Goal: Task Accomplishment & Management: Use online tool/utility

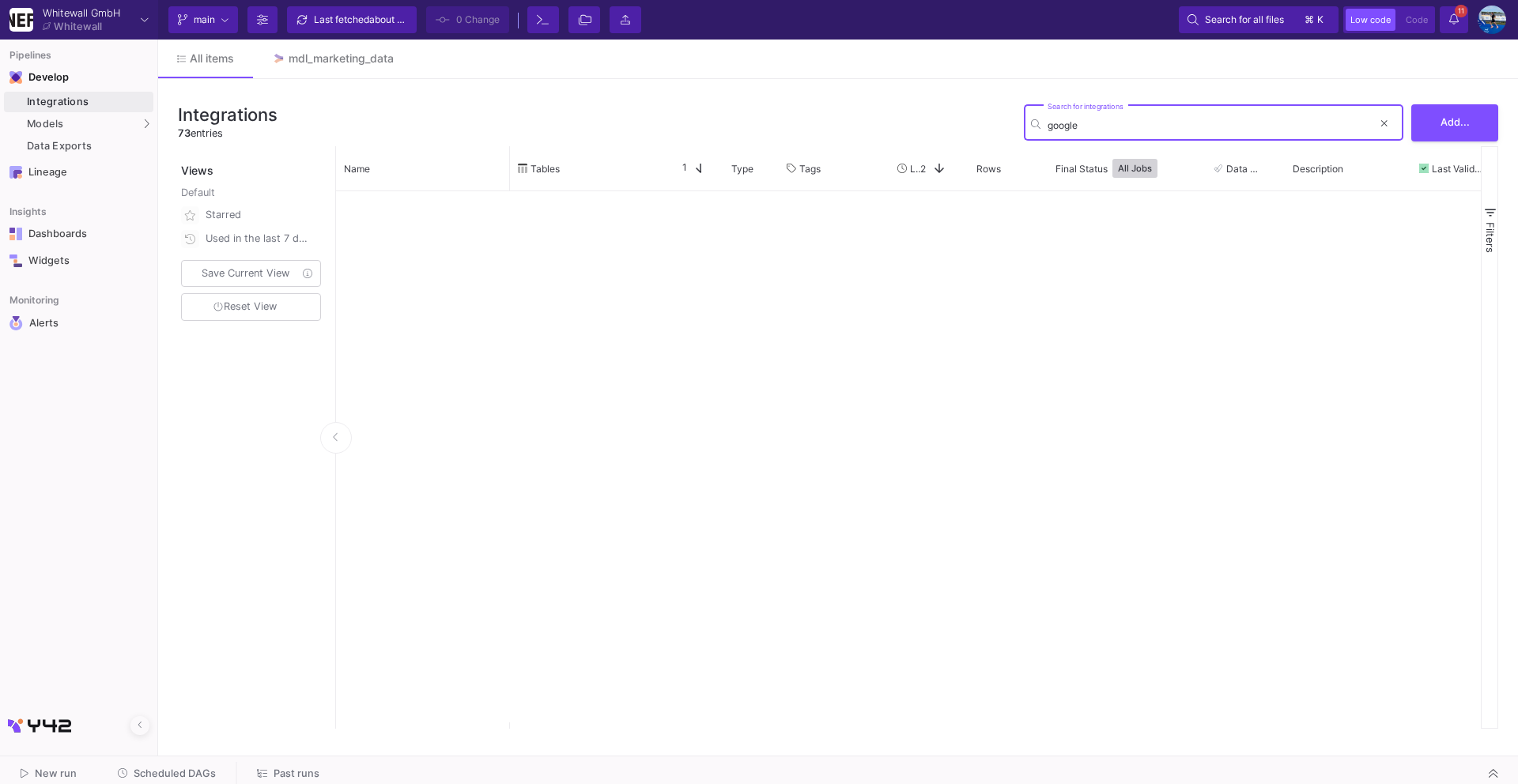
scroll to position [1479, 0]
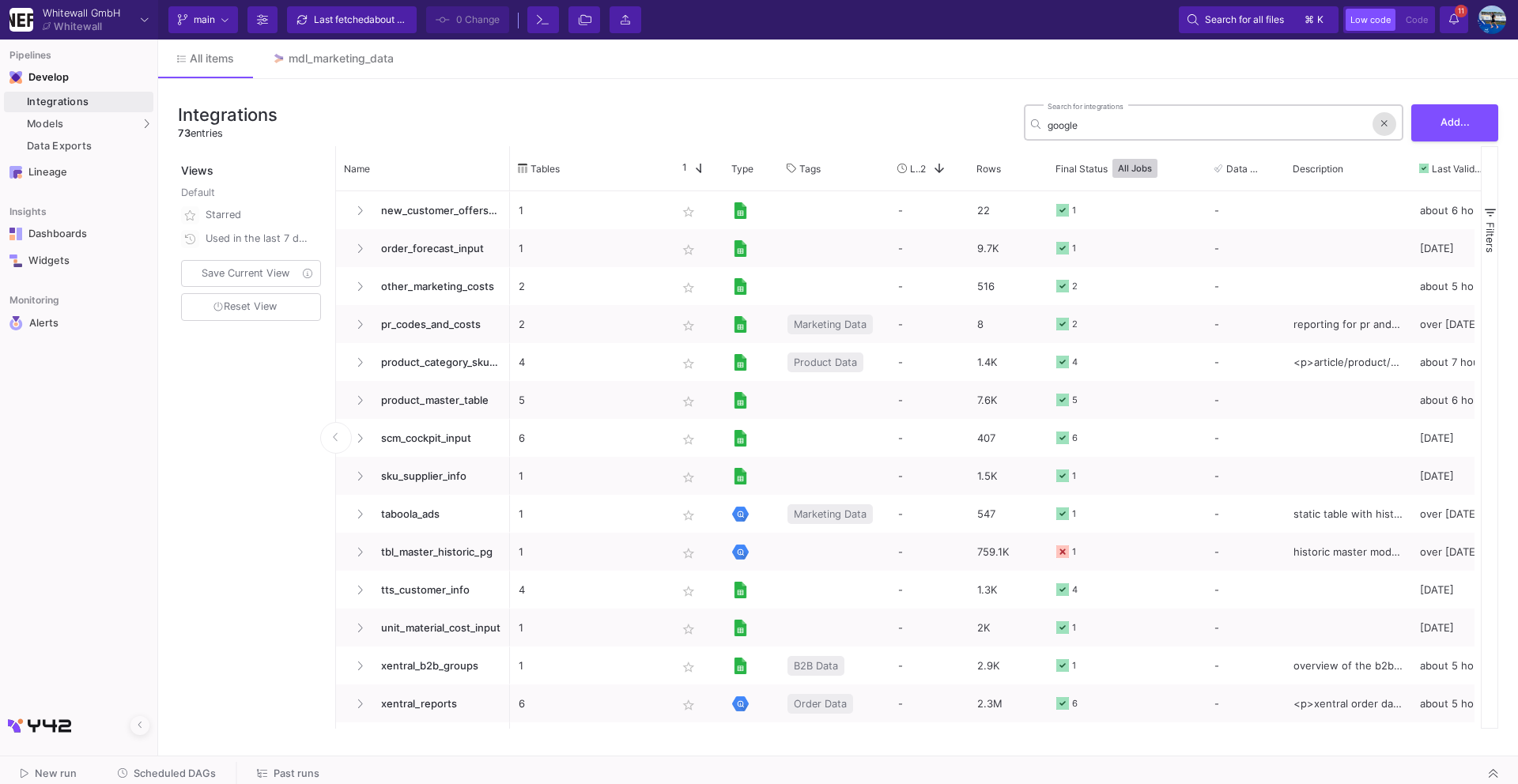
click at [1379, 124] on button at bounding box center [1384, 124] width 24 height 24
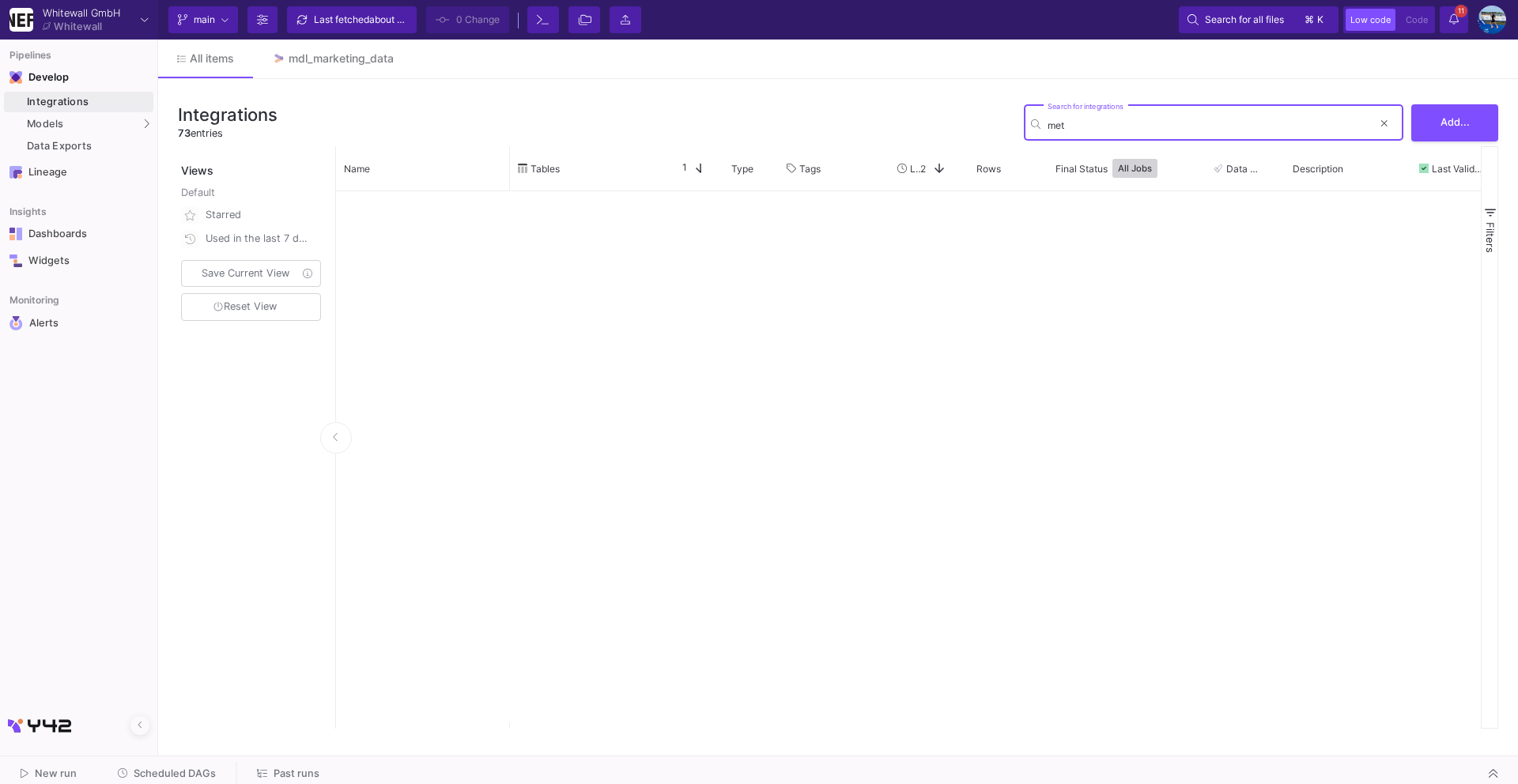
scroll to position [0, 0]
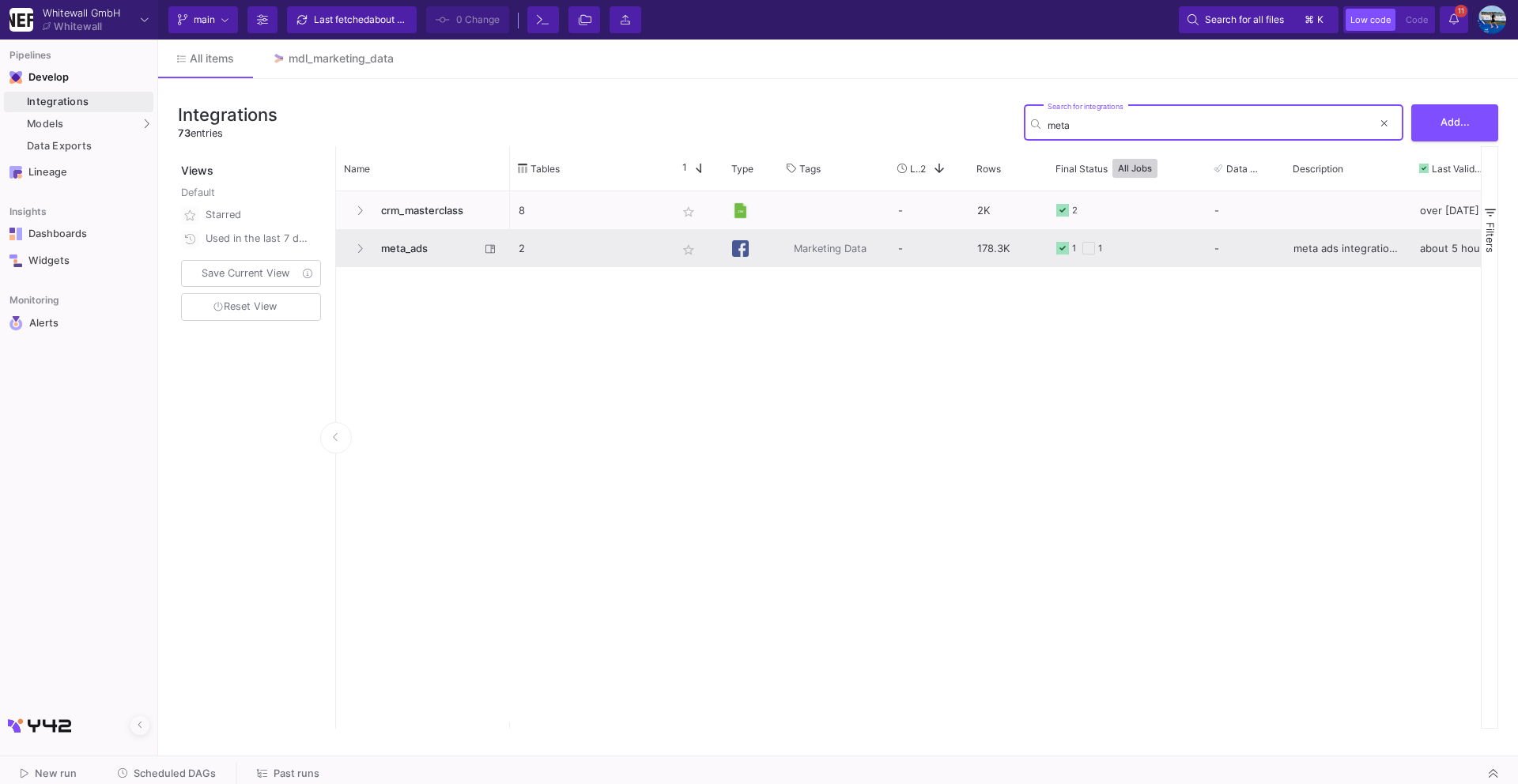
type input "meta"
click at [397, 244] on span "meta_ads" at bounding box center [425, 248] width 108 height 37
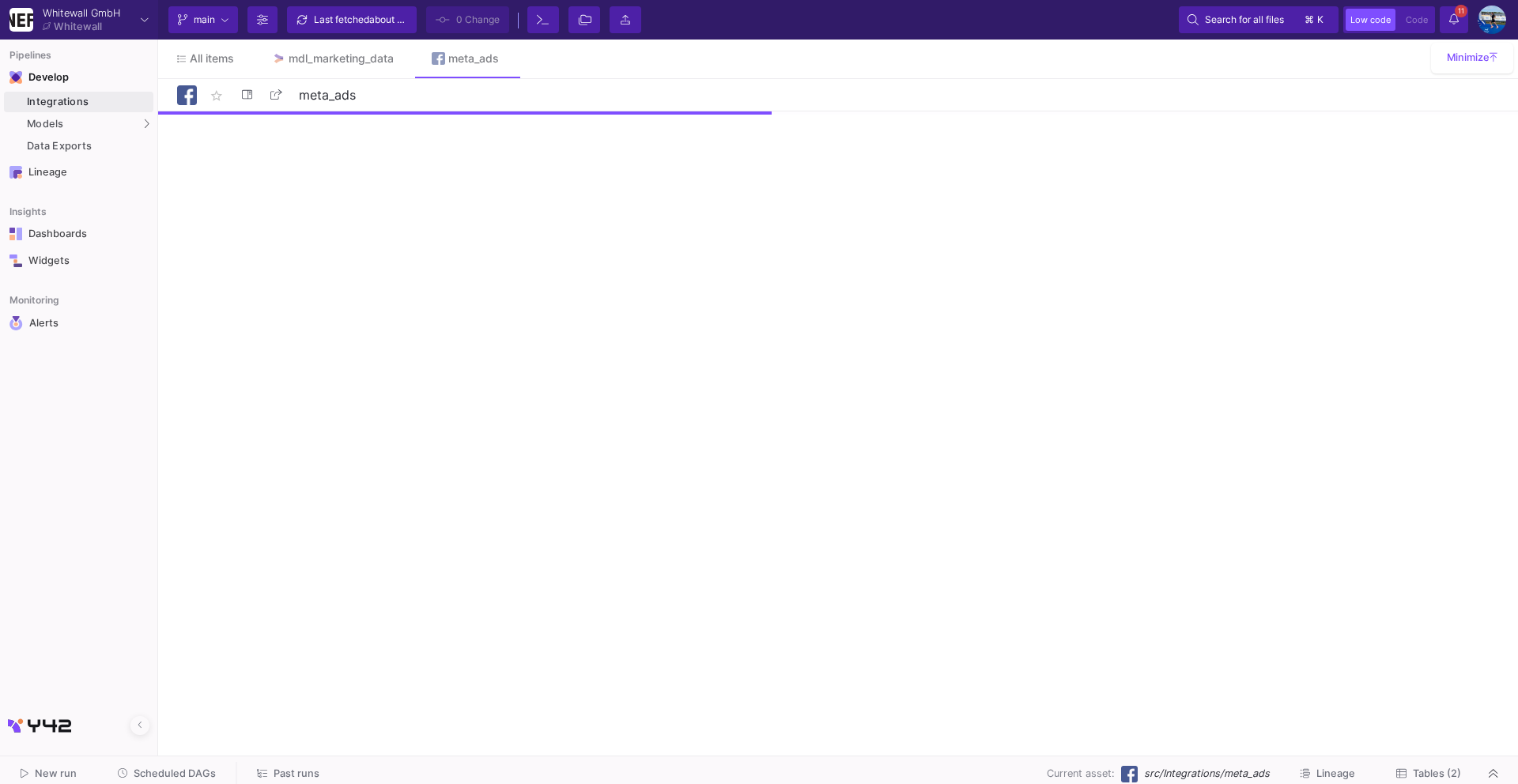
click at [1431, 779] on button "Tables (2)" at bounding box center [1428, 774] width 103 height 25
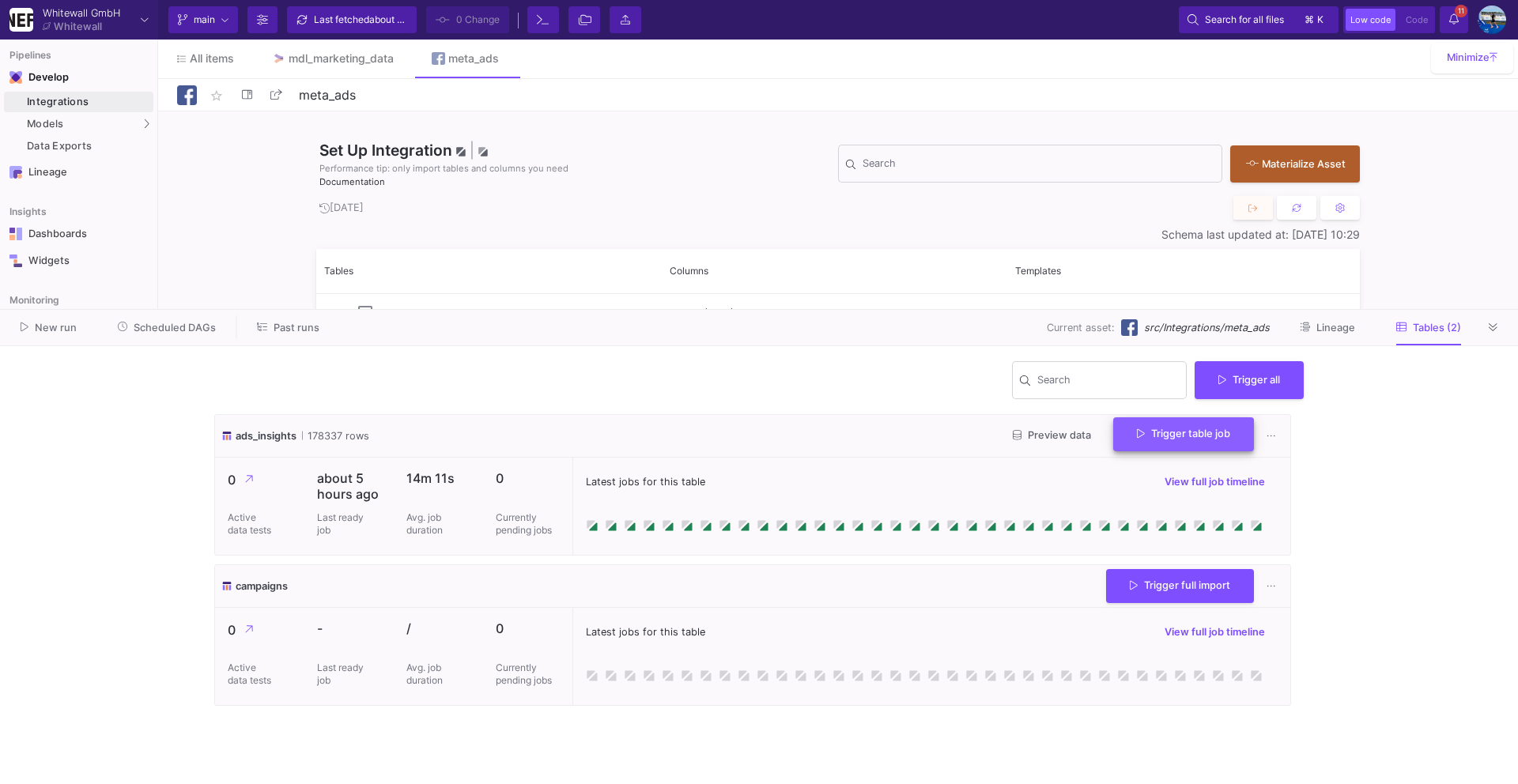
click at [1212, 433] on span "Trigger table job" at bounding box center [1184, 433] width 93 height 12
click at [1147, 475] on button "Full import" at bounding box center [1178, 474] width 132 height 38
click at [1501, 339] on div at bounding box center [1493, 327] width 24 height 24
click at [1495, 323] on icon at bounding box center [1493, 328] width 9 height 11
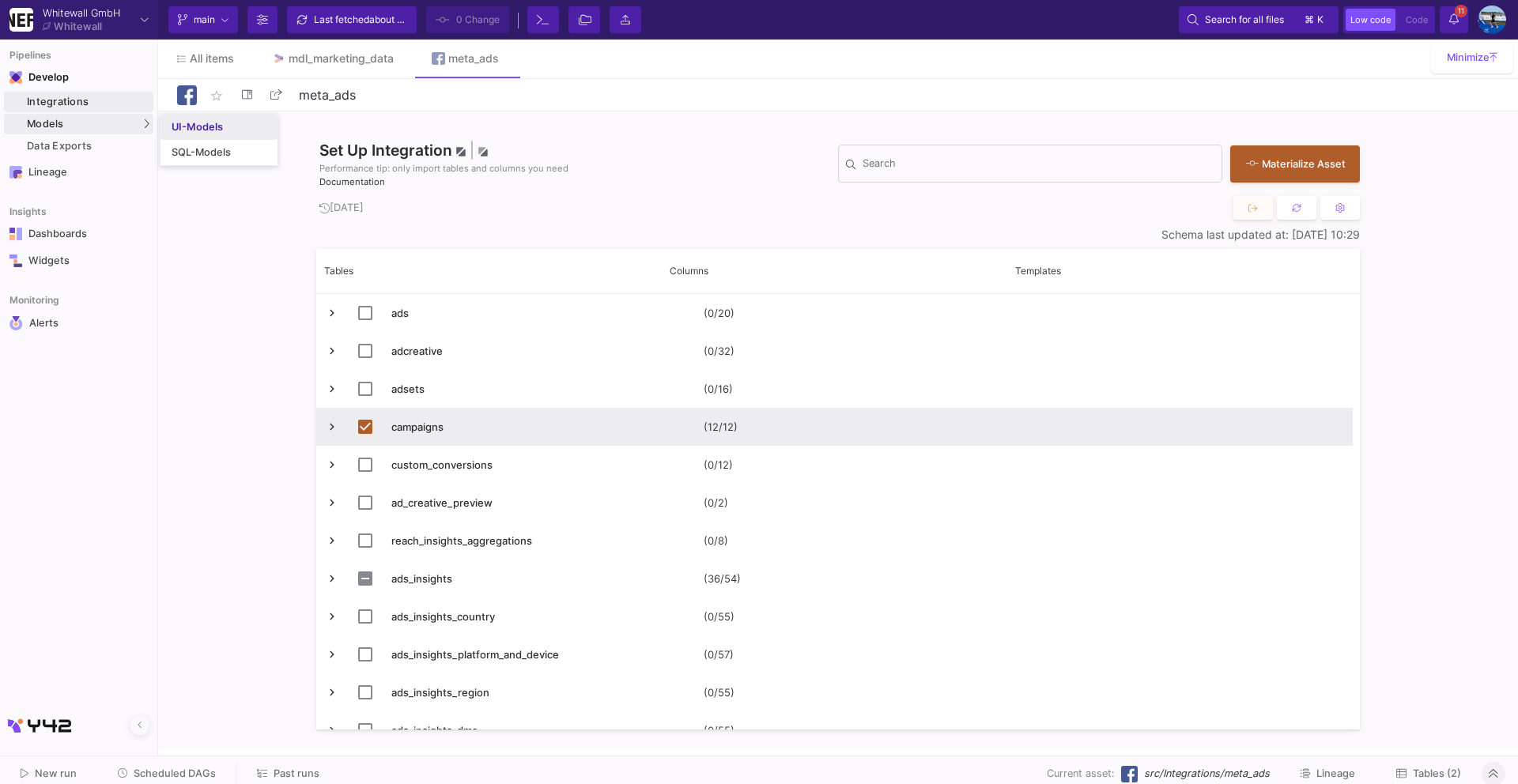
click at [215, 125] on div "UI-Models" at bounding box center [197, 127] width 52 height 12
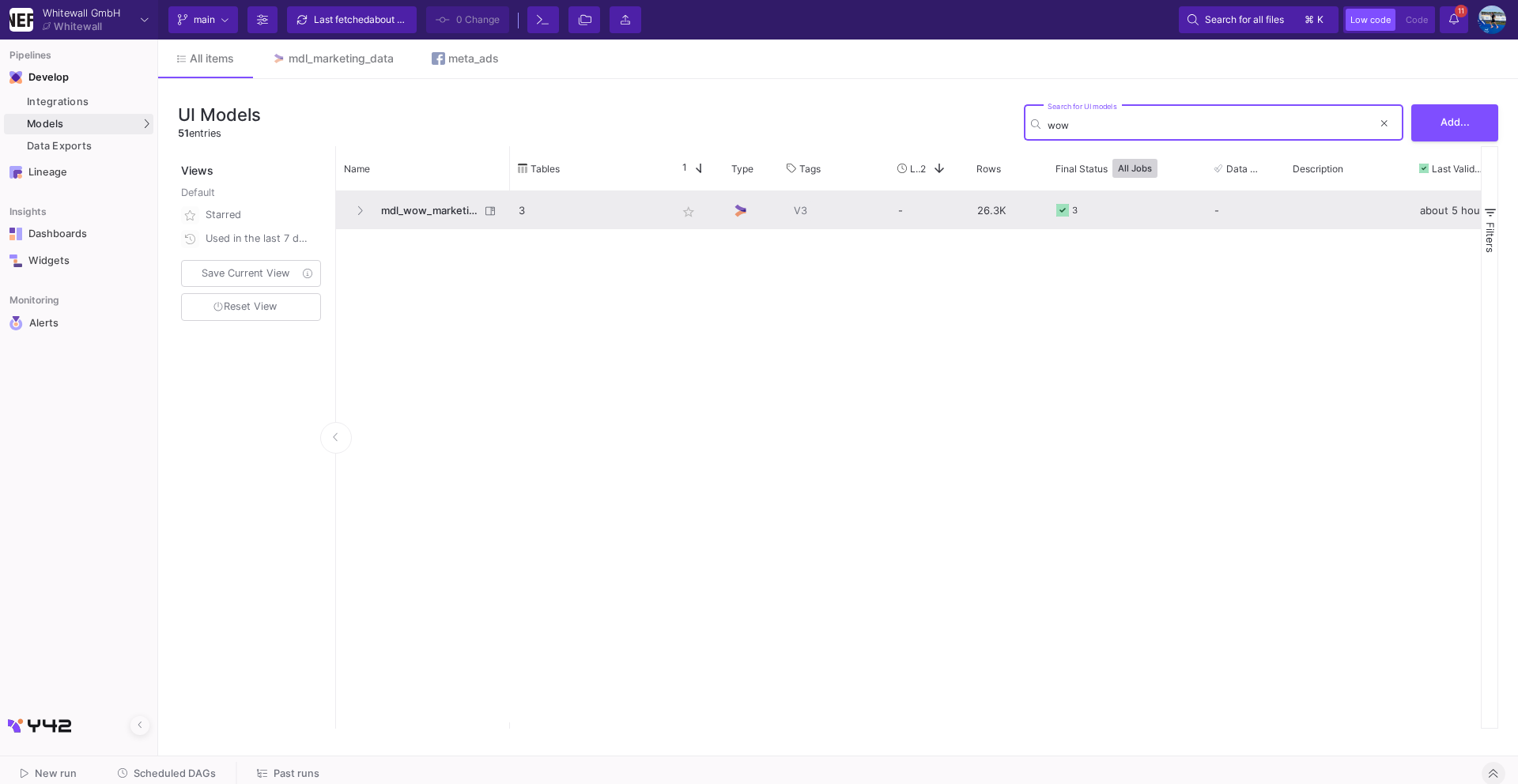
type input "wow"
click at [424, 215] on span "mdl_wow_marketing" at bounding box center [425, 210] width 108 height 37
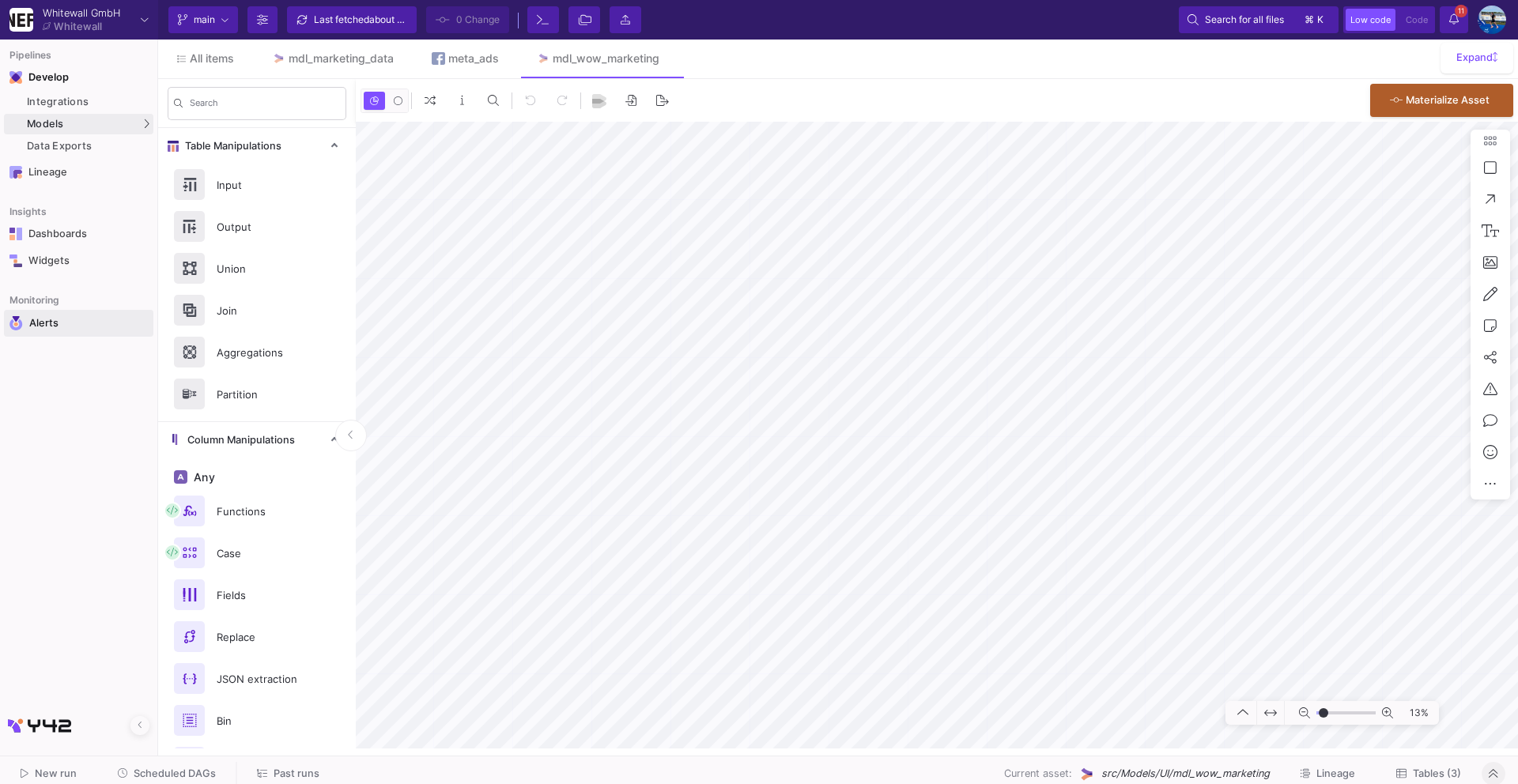
type input "-39"
click at [175, 121] on div "UI-Models" at bounding box center [197, 127] width 52 height 12
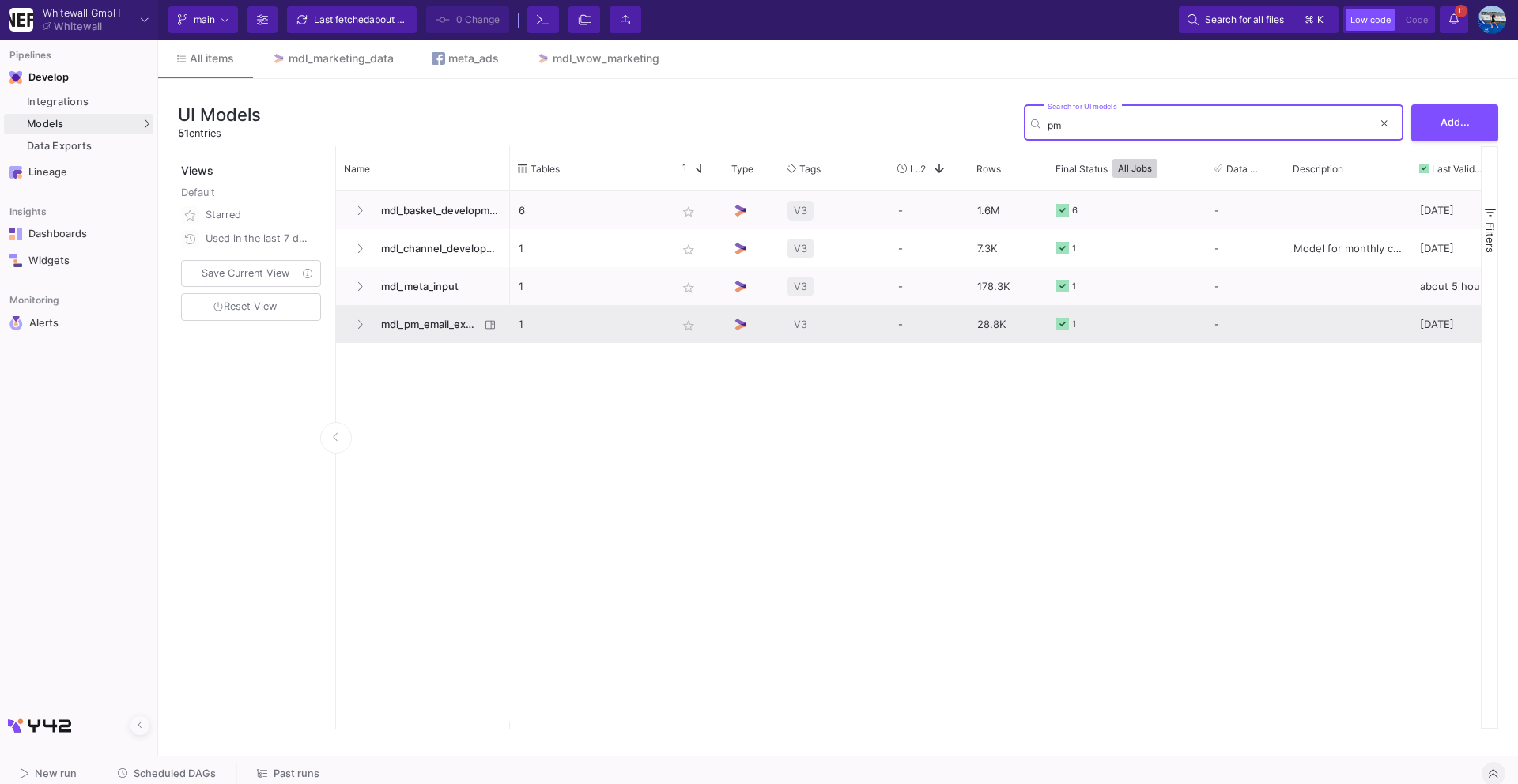
type input "pm"
click at [417, 333] on span "mdl_pm_email_export" at bounding box center [425, 324] width 108 height 37
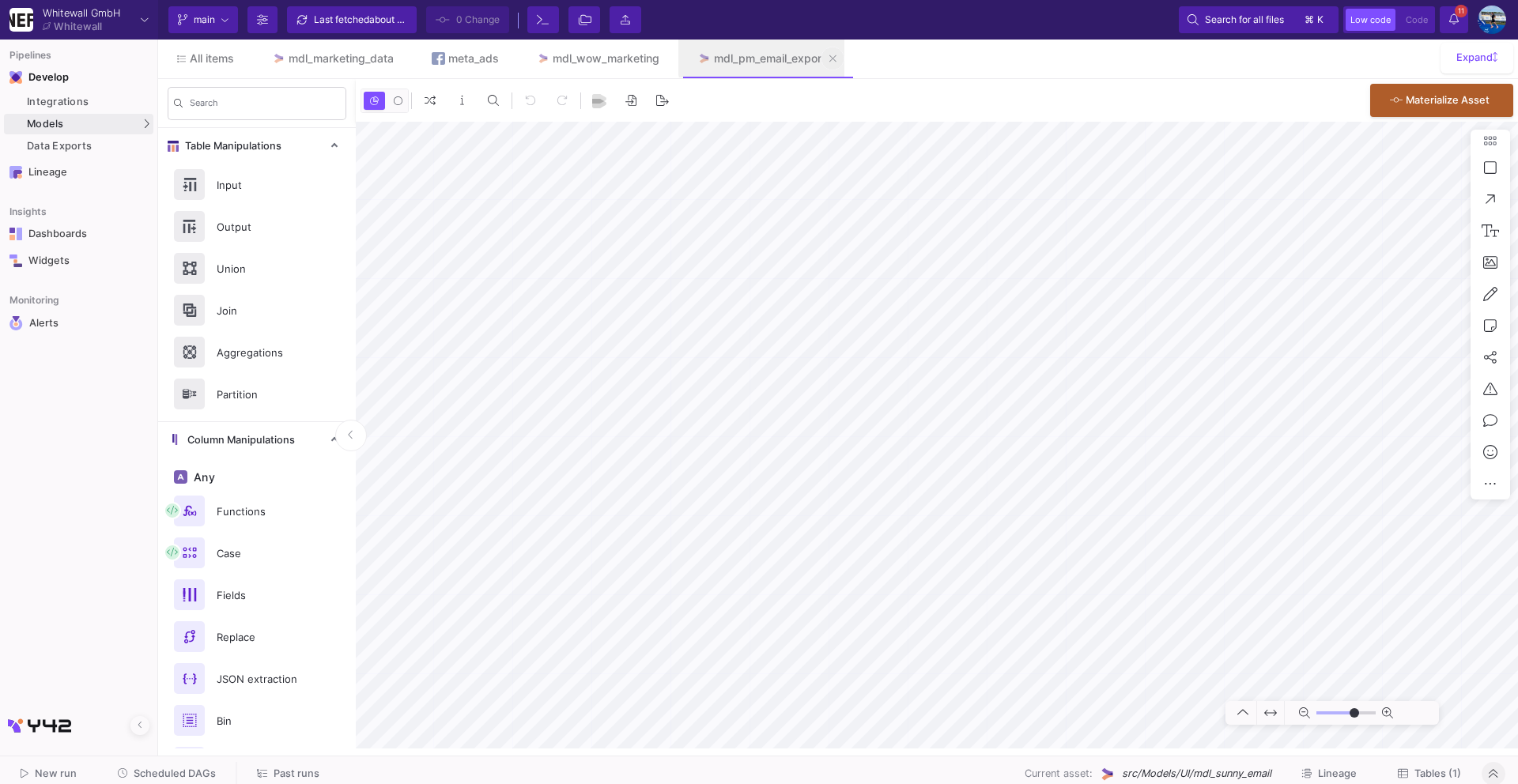
click at [836, 53] on icon at bounding box center [833, 58] width 7 height 11
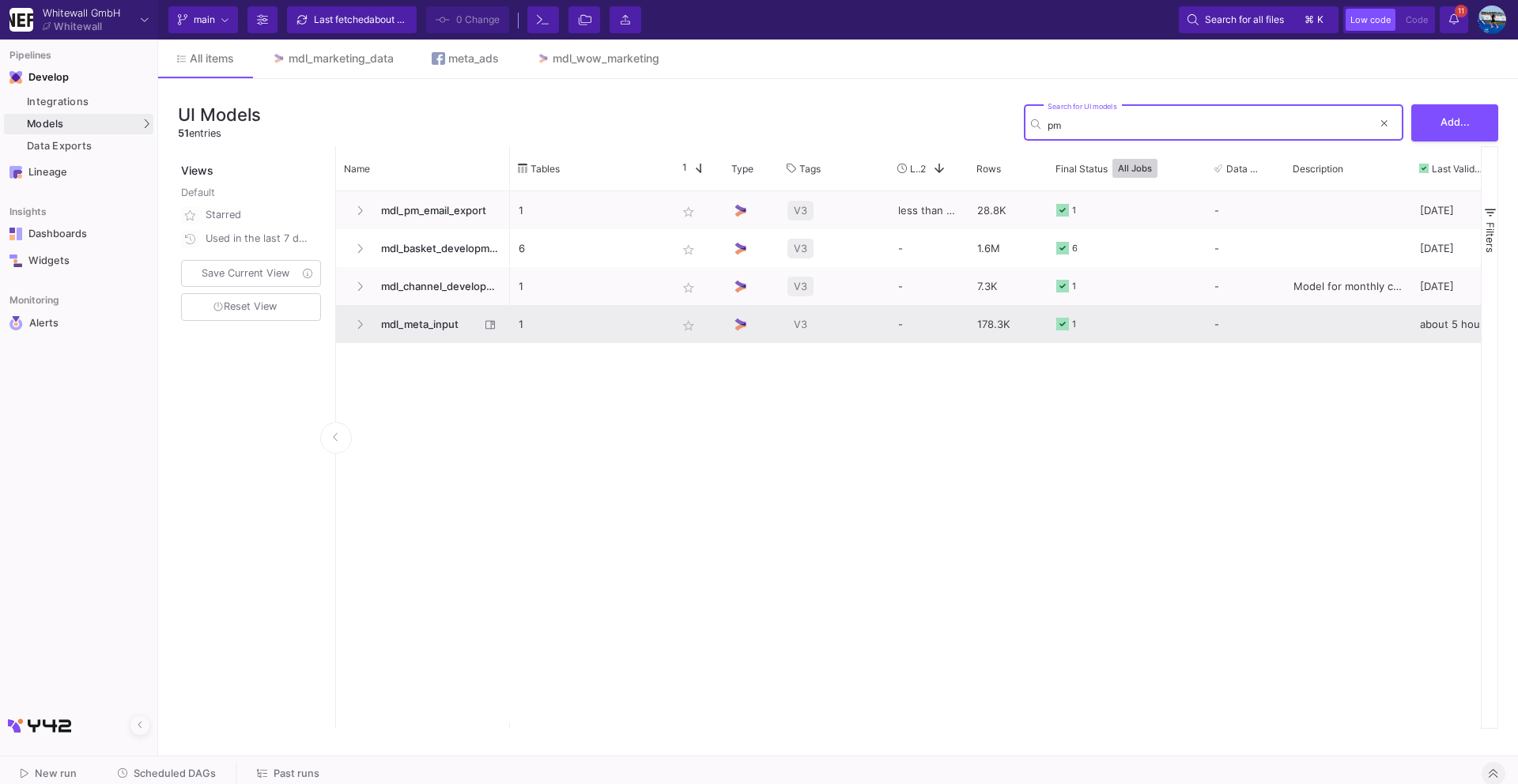
type input "pm"
click at [428, 313] on span "mdl_meta_input" at bounding box center [425, 324] width 108 height 37
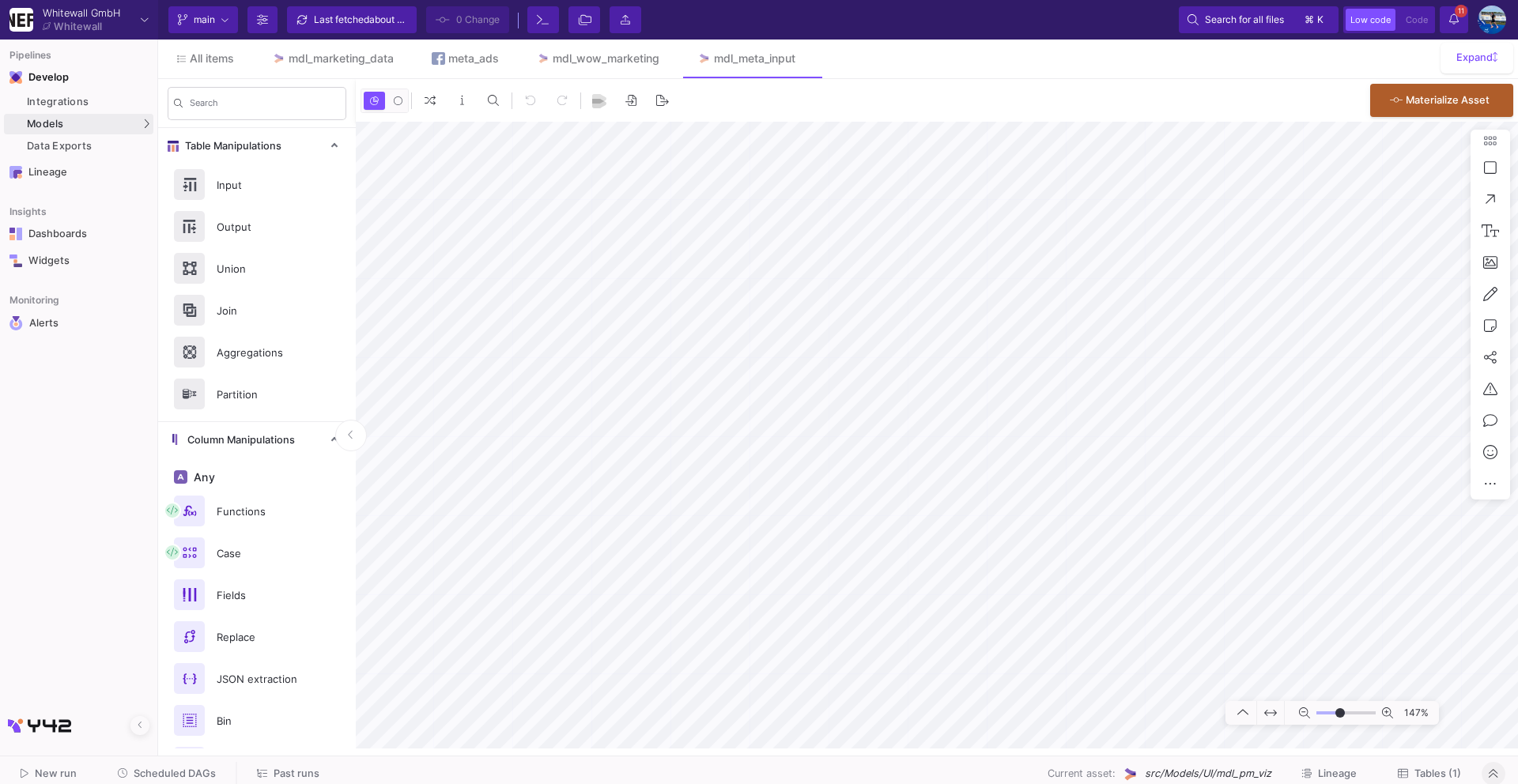
type input "-3"
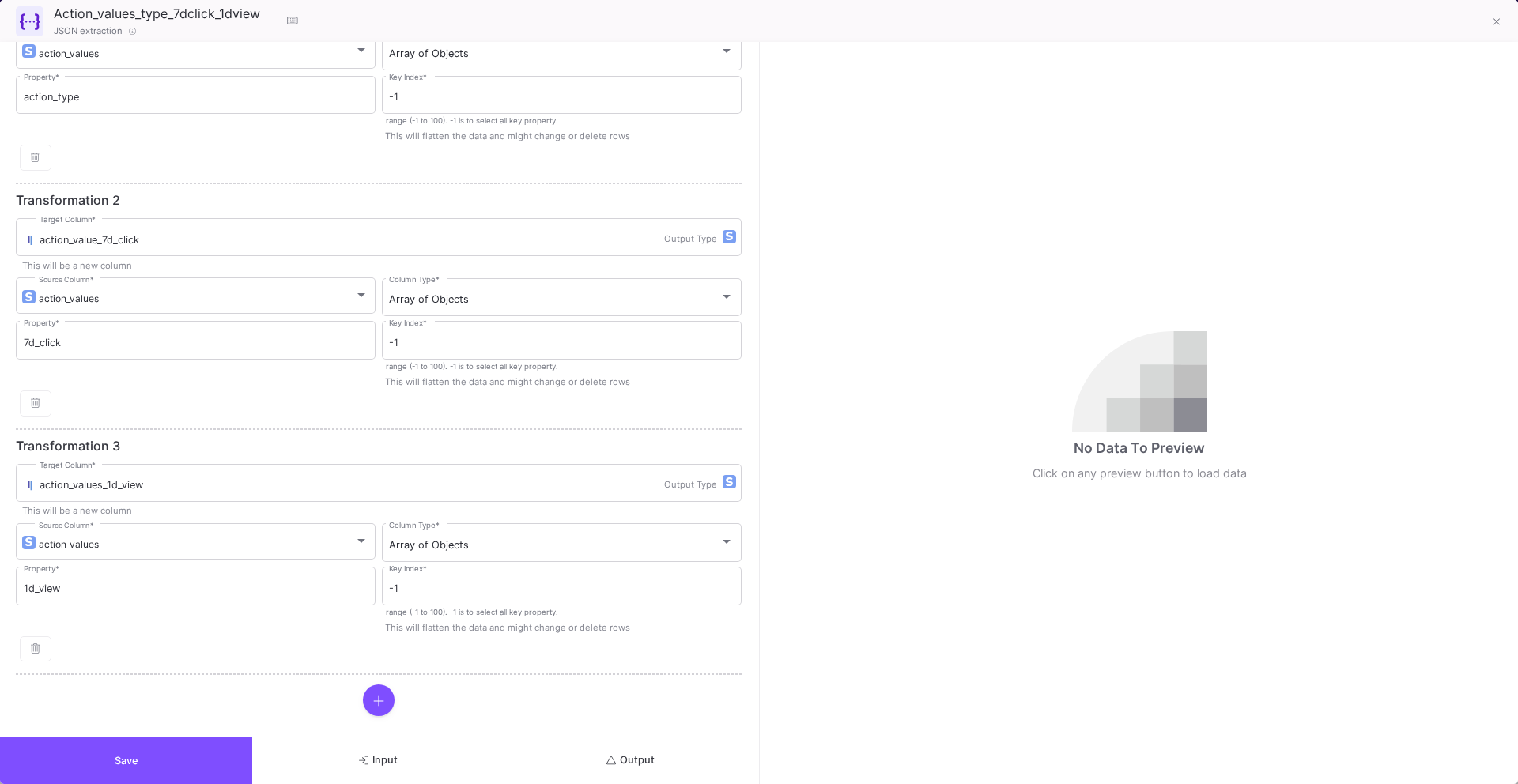
scroll to position [129, 0]
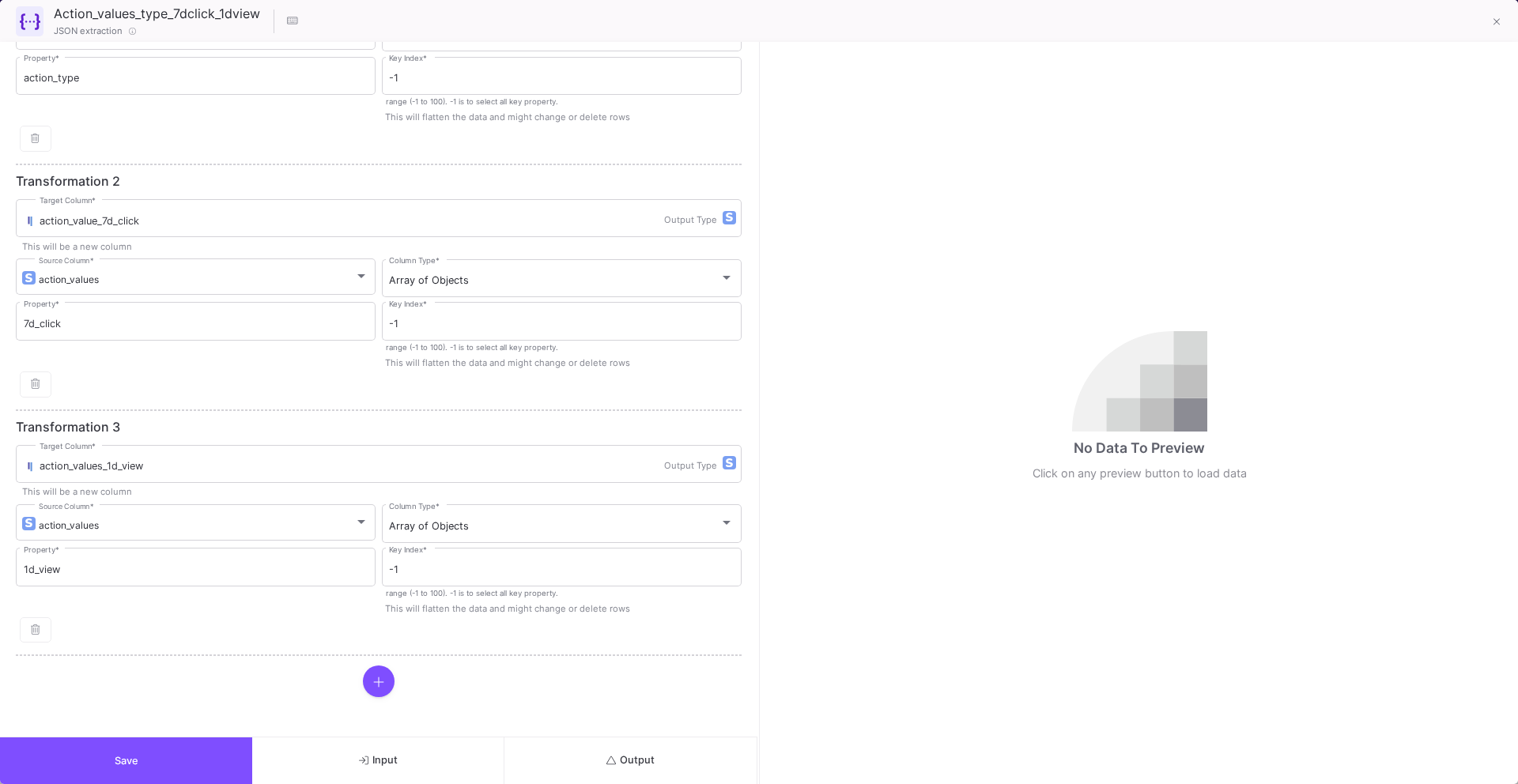
click at [144, 766] on button "Save" at bounding box center [125, 760] width 252 height 46
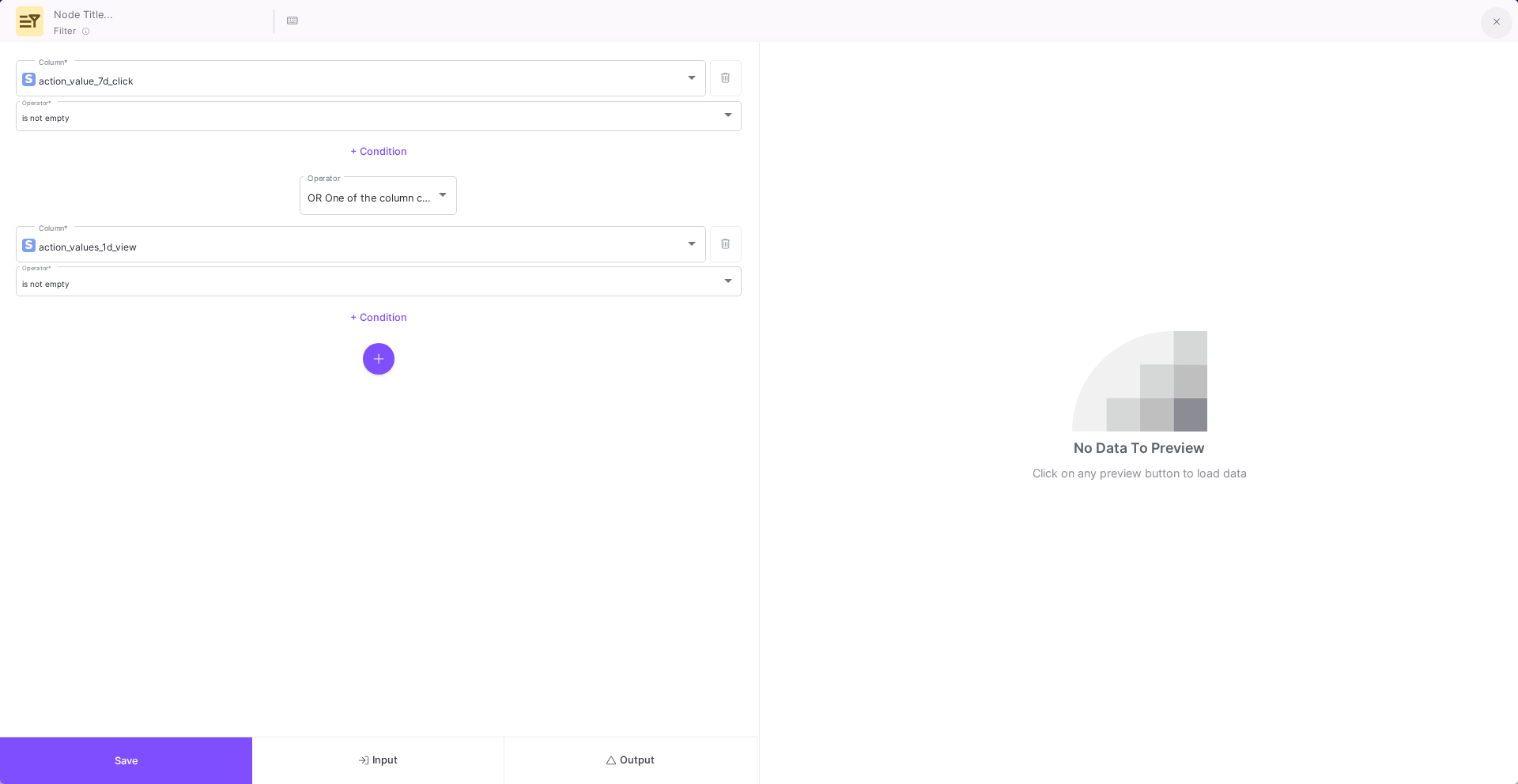
click at [1500, 28] on icon at bounding box center [1497, 22] width 7 height 11
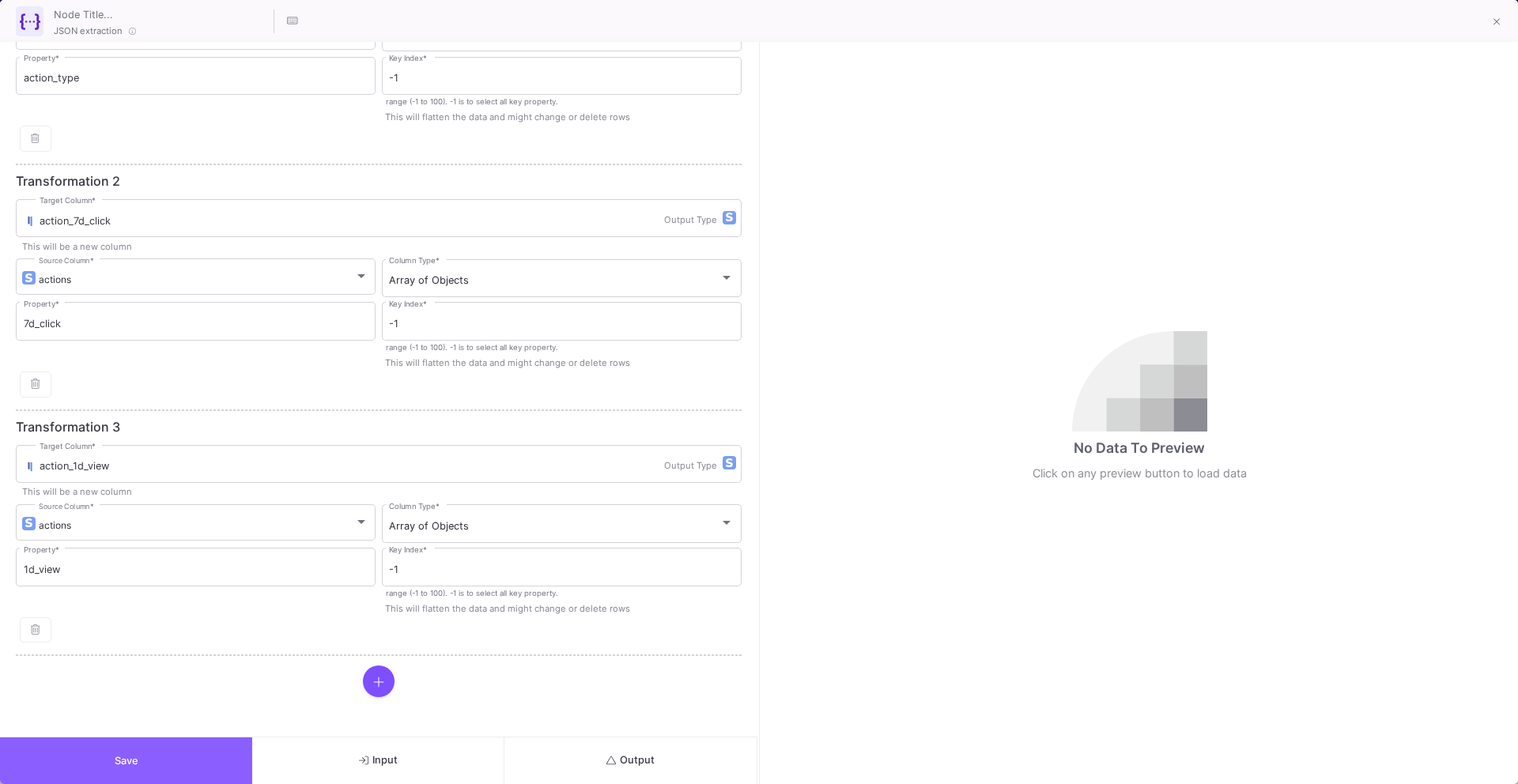
click at [128, 762] on span "Save" at bounding box center [126, 760] width 24 height 12
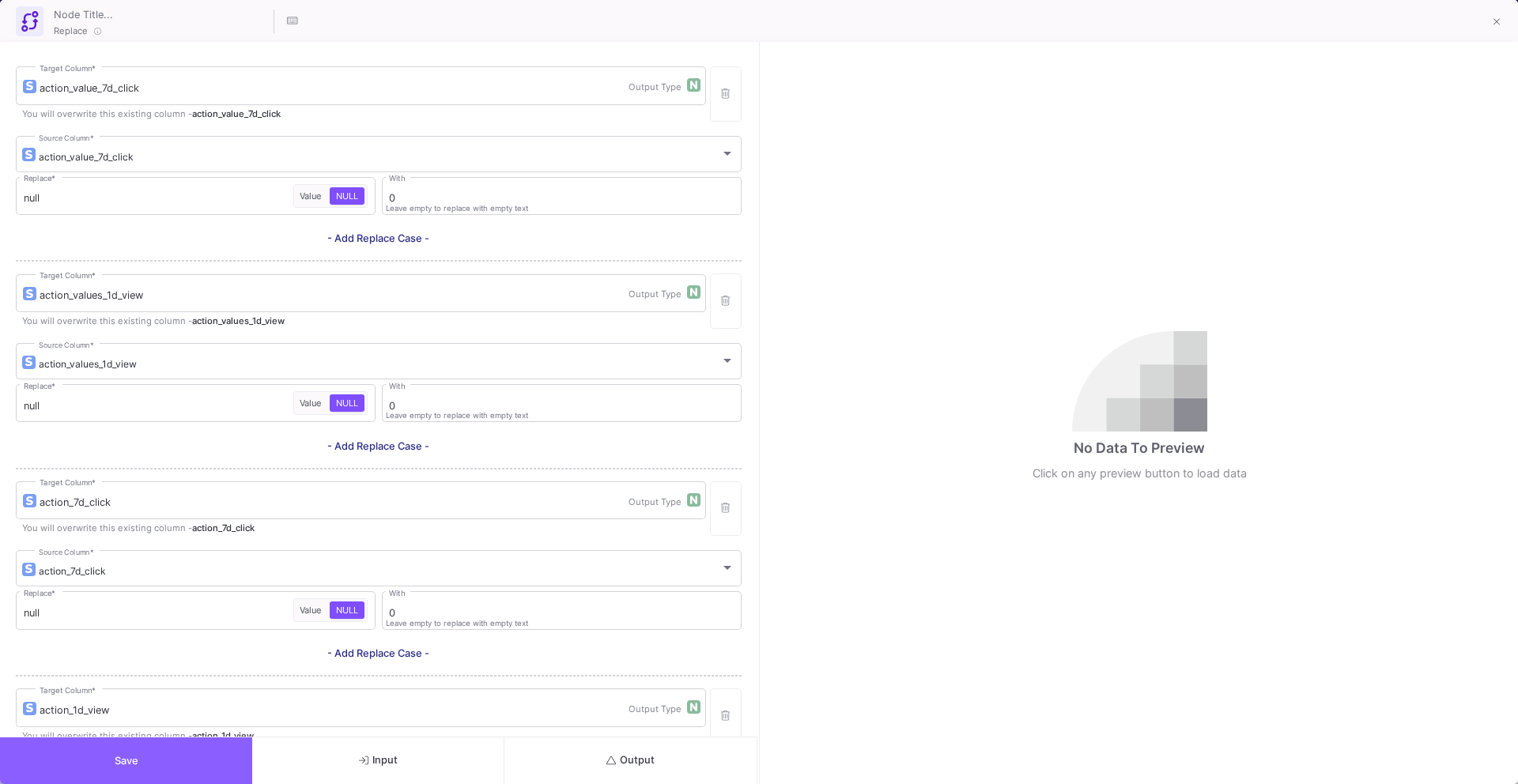
click at [143, 758] on button "Save" at bounding box center [125, 760] width 252 height 46
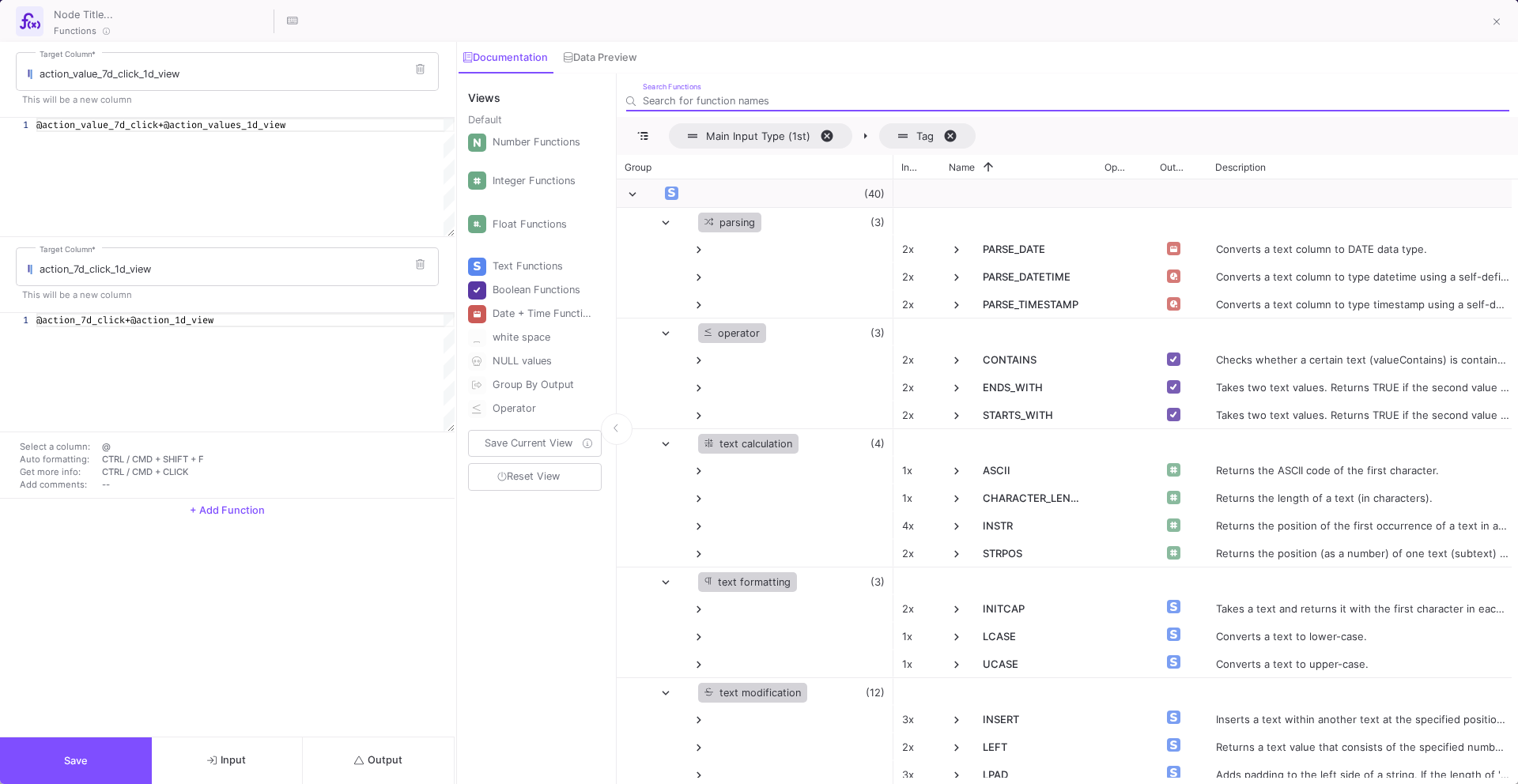
click at [72, 758] on span "Save" at bounding box center [75, 760] width 24 height 12
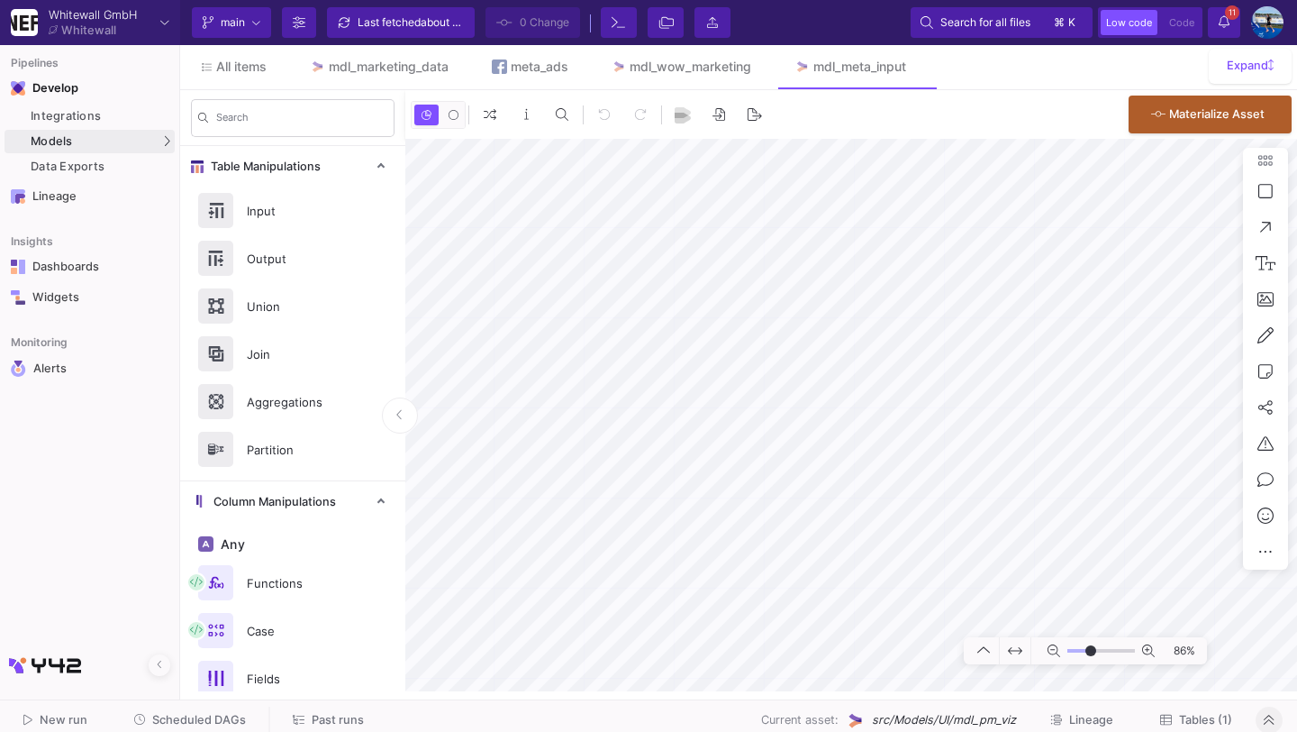
type input "-38"
